Goal: Task Accomplishment & Management: Manage account settings

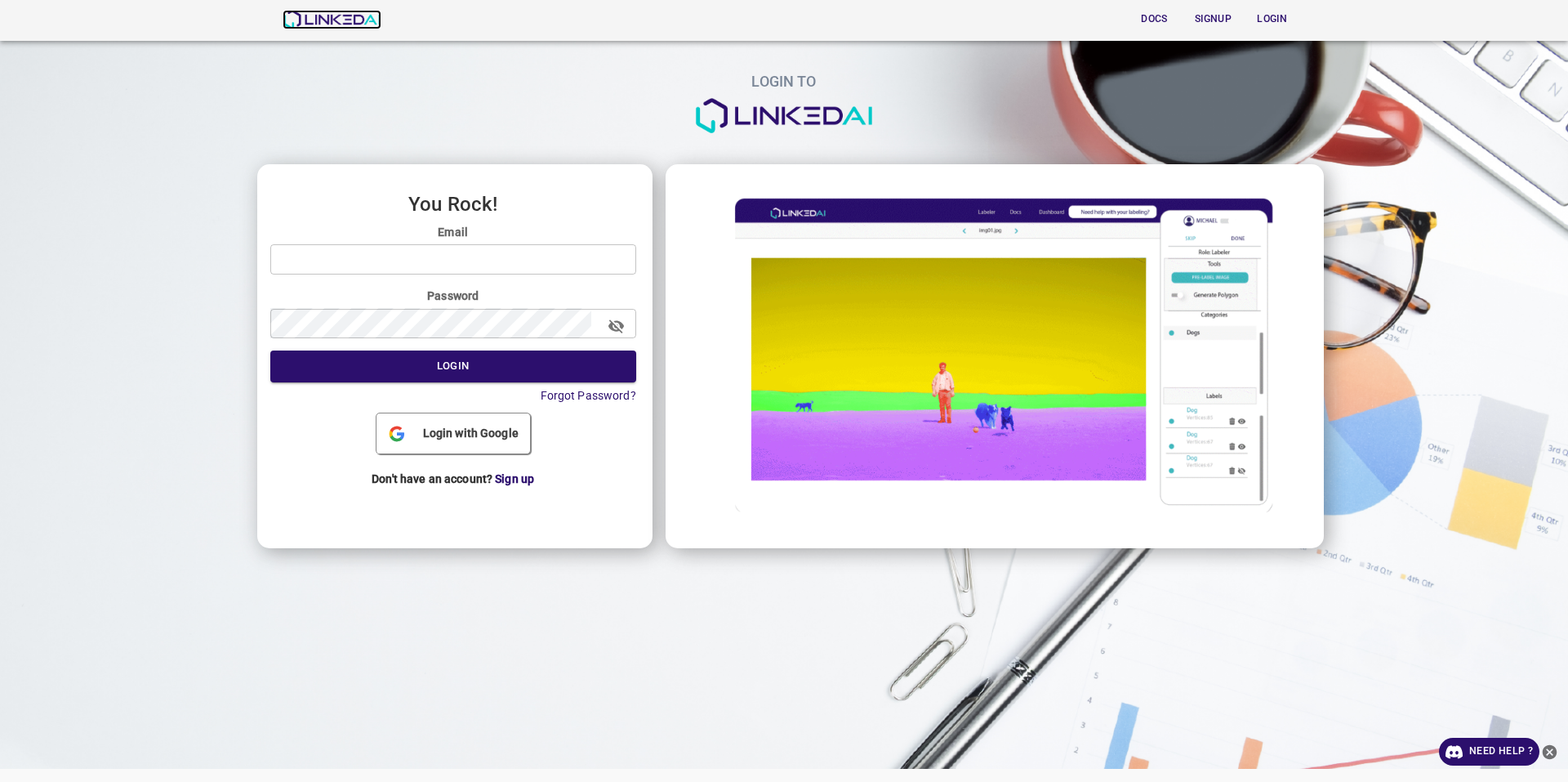
click at [343, 14] on img at bounding box center [331, 20] width 99 height 20
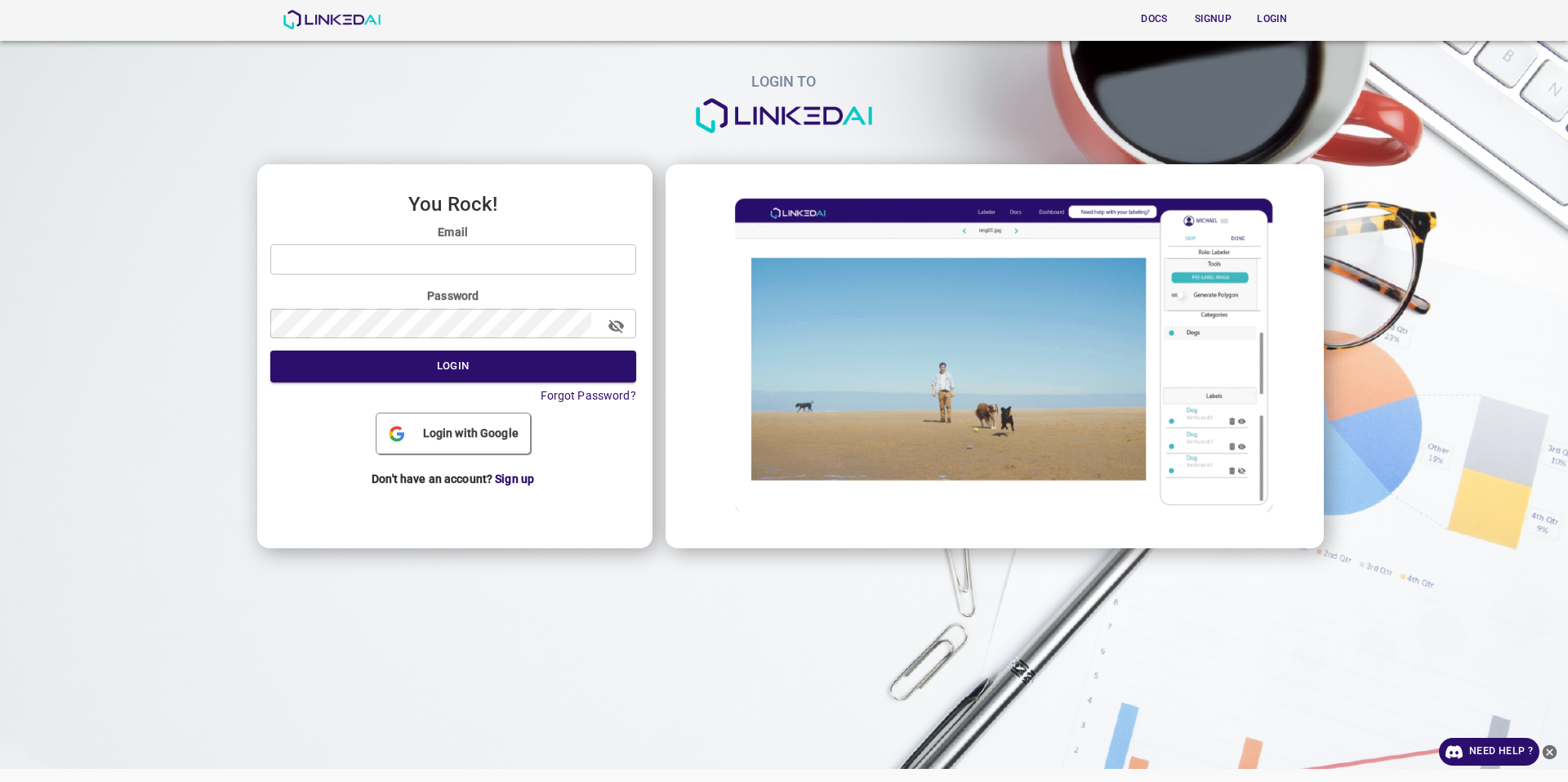
click at [484, 427] on span "Login with Google" at bounding box center [471, 433] width 109 height 17
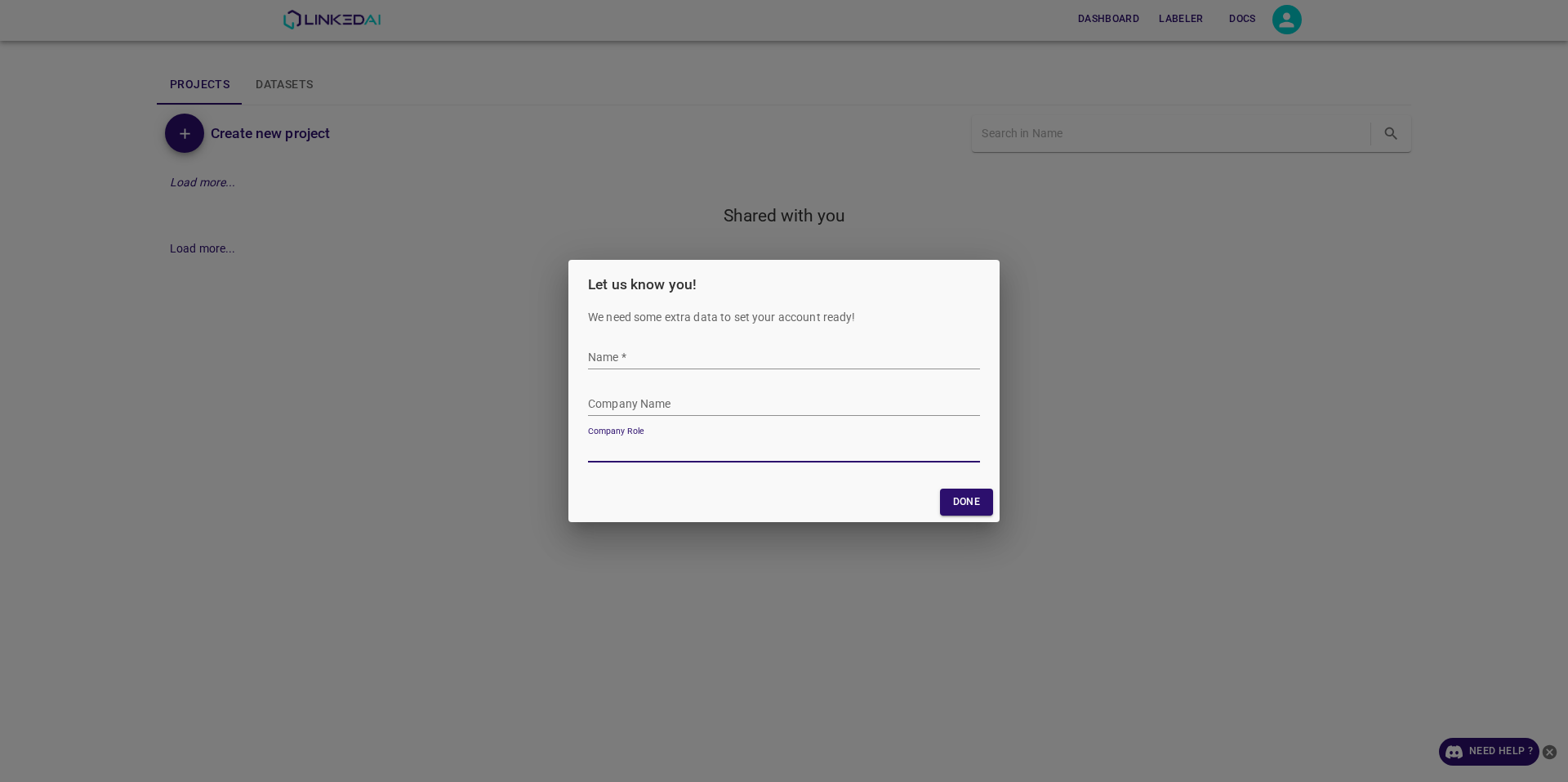
click at [805, 351] on input "Name   *" at bounding box center [784, 357] width 392 height 24
type input "[PERSON_NAME]"
drag, startPoint x: 911, startPoint y: 454, endPoint x: 920, endPoint y: 475, distance: 22.8
click at [919, 472] on div "We need some extra data to set your account ready! Name   * Company Name Compan…" at bounding box center [784, 395] width 432 height 173
click at [947, 505] on button "Done" at bounding box center [966, 502] width 53 height 27
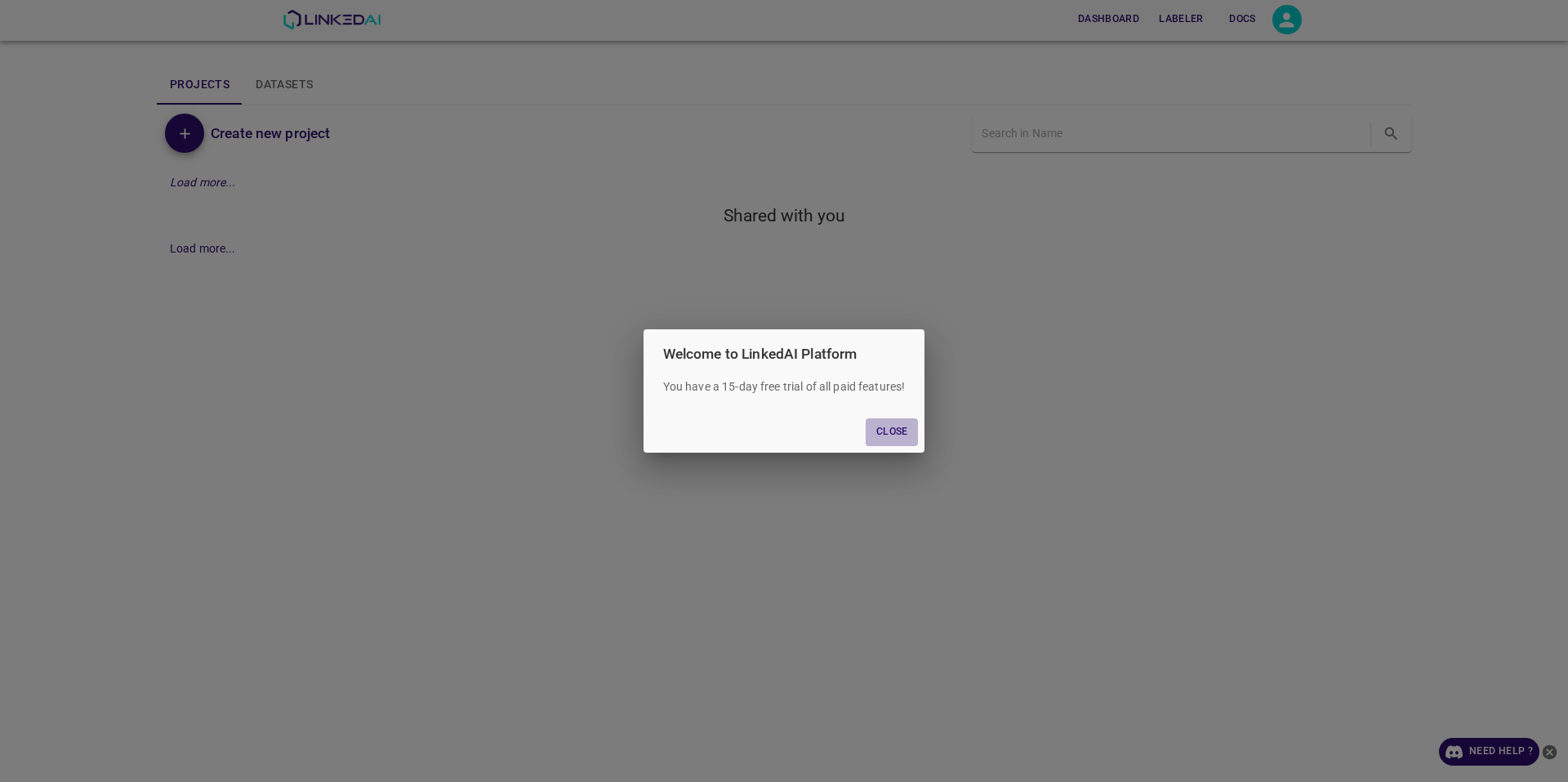
click at [897, 441] on button "Close" at bounding box center [892, 431] width 52 height 27
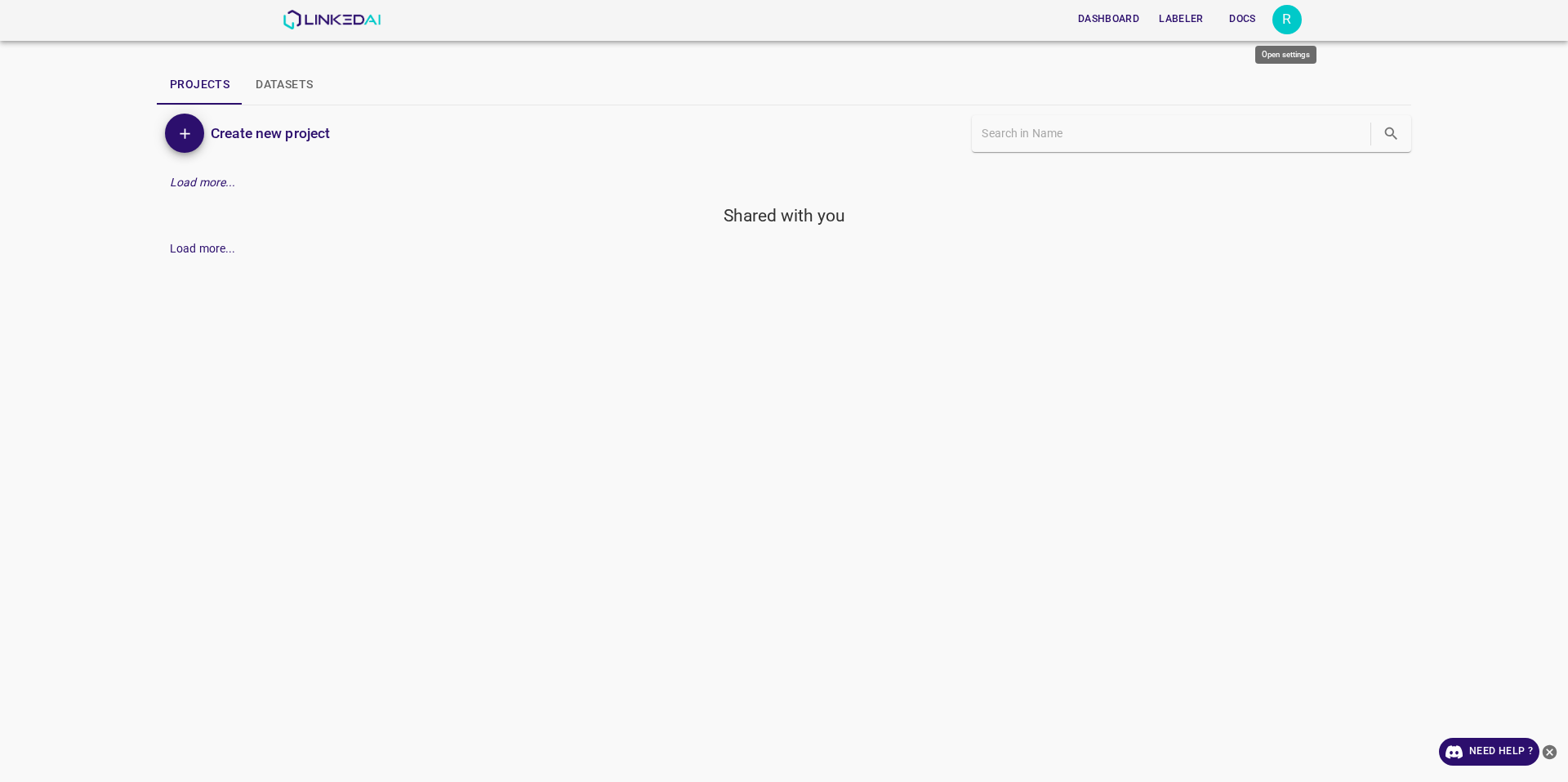
click at [1298, 27] on div "R" at bounding box center [1287, 20] width 29 height 30
click at [1234, 157] on li "Logout" at bounding box center [1236, 150] width 129 height 27
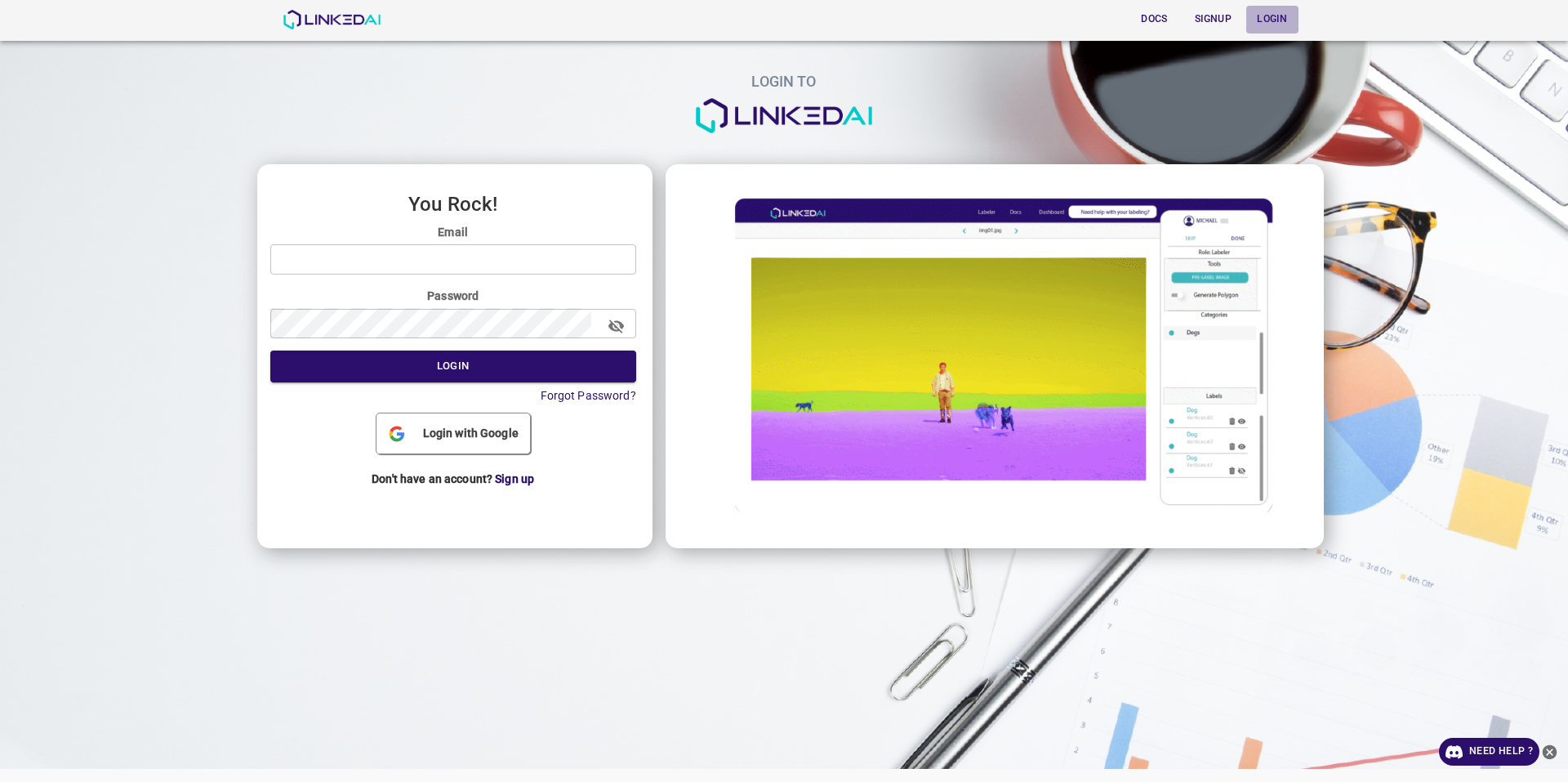
click at [1274, 27] on button "Login" at bounding box center [1272, 19] width 52 height 27
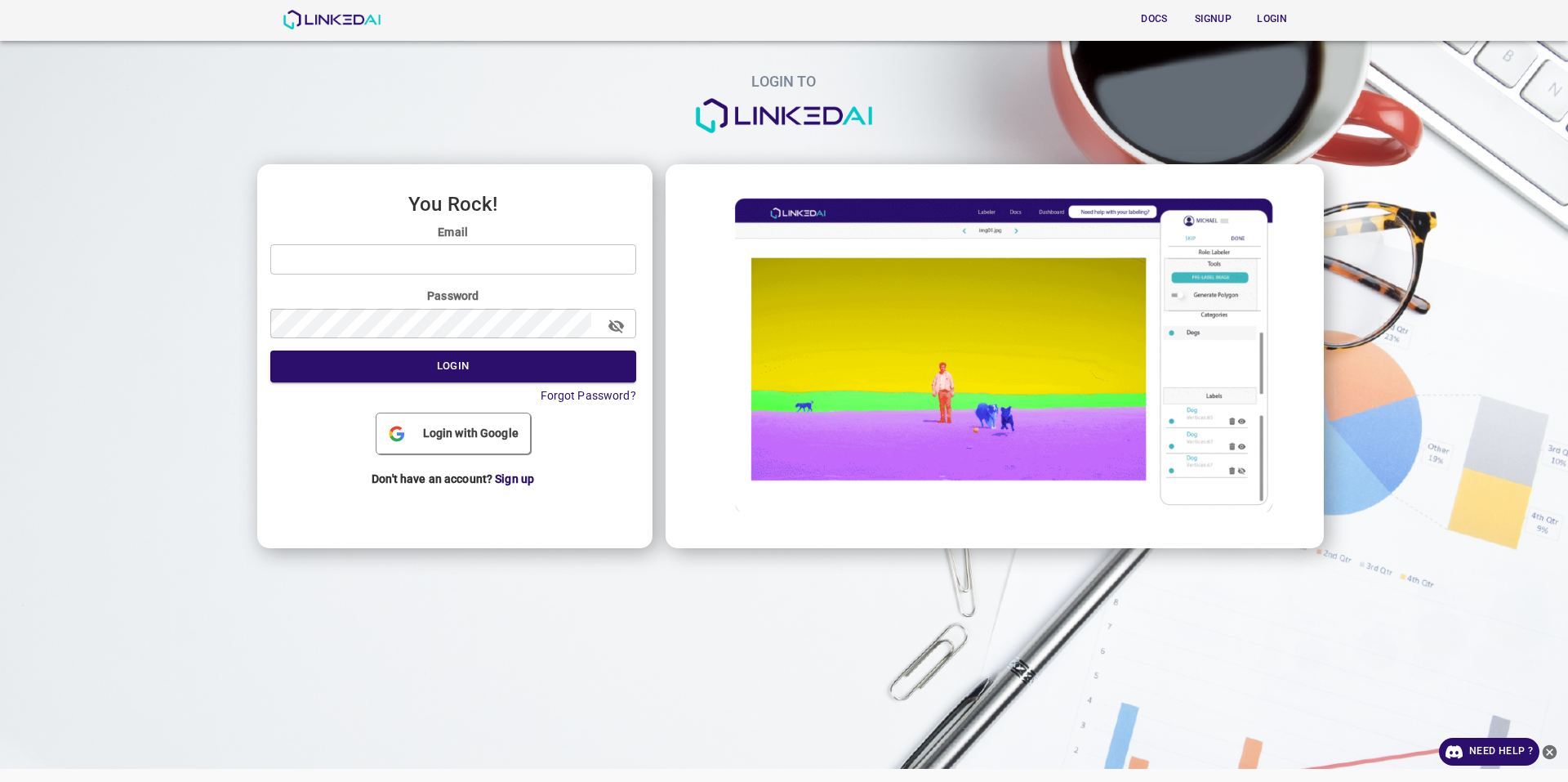
click at [491, 427] on span "Login with Google" at bounding box center [471, 433] width 109 height 17
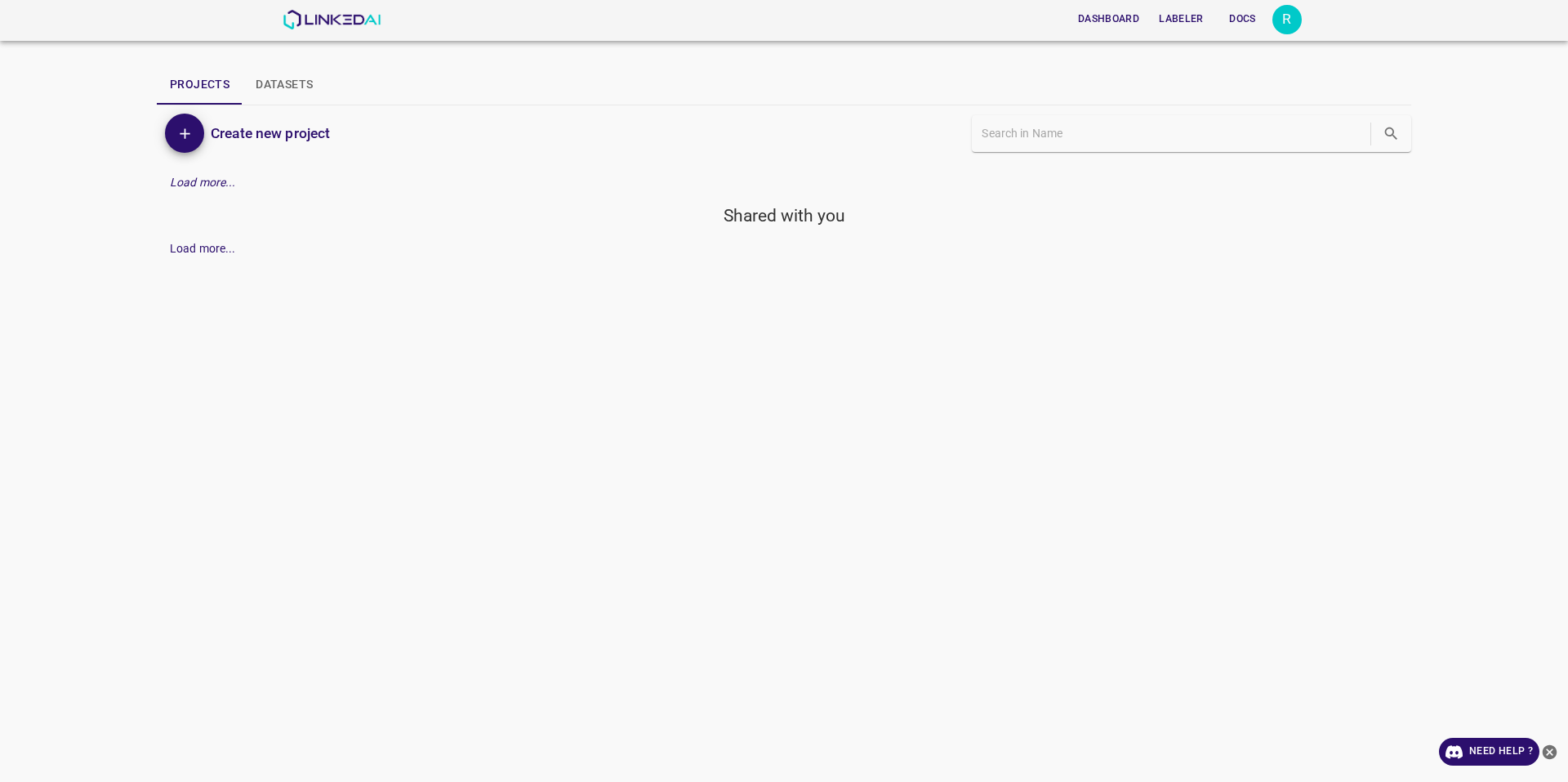
click at [1281, 26] on div "R" at bounding box center [1287, 20] width 29 height 30
click at [1228, 73] on li "Account" at bounding box center [1236, 69] width 129 height 27
